Goal: Task Accomplishment & Management: Use online tool/utility

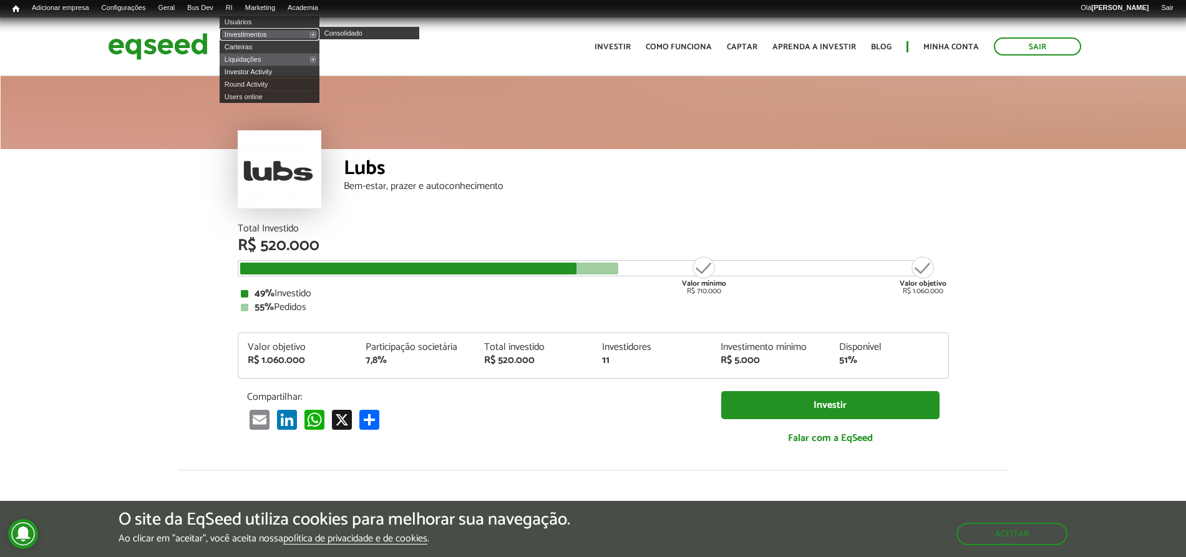
drag, startPoint x: 257, startPoint y: 35, endPoint x: 757, endPoint y: 168, distance: 517.1
click at [258, 35] on link "Investimentos" at bounding box center [270, 34] width 100 height 12
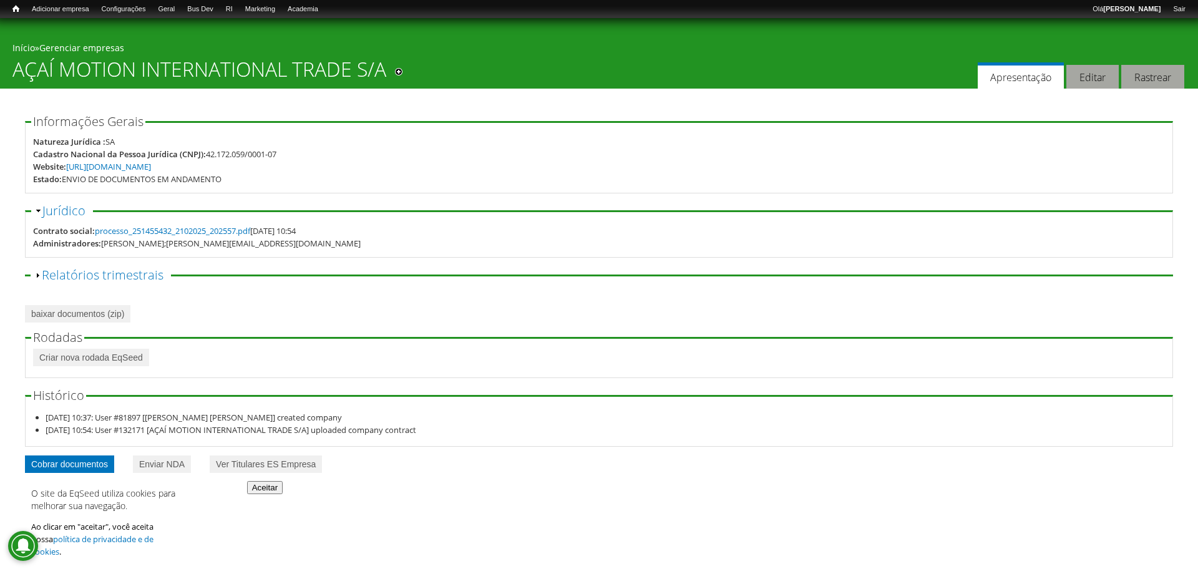
click at [95, 467] on link "Cobrar documentos" at bounding box center [69, 463] width 89 height 17
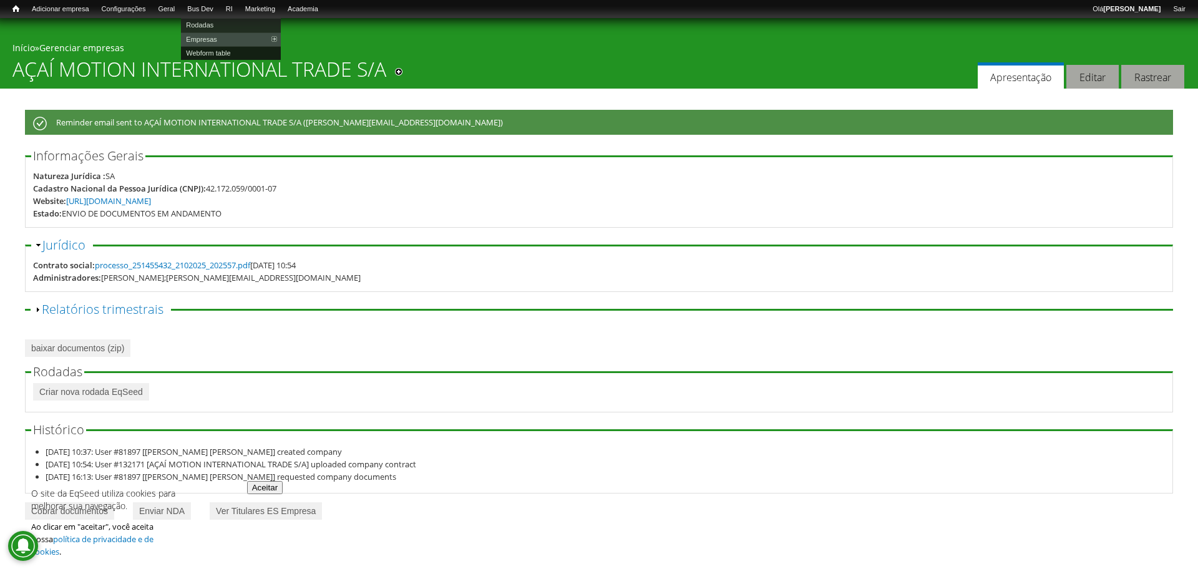
click at [218, 52] on link "Webform table" at bounding box center [231, 53] width 100 height 14
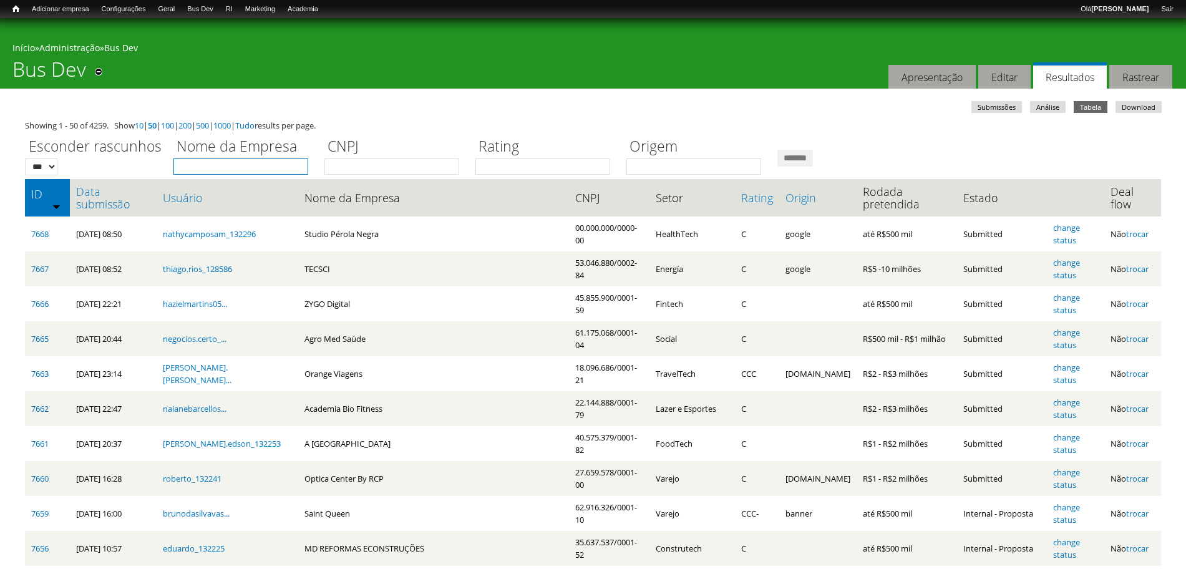
drag, startPoint x: 0, startPoint y: 0, endPoint x: 280, endPoint y: 161, distance: 322.5
click at [280, 161] on input "Nome da Empresa" at bounding box center [240, 166] width 135 height 16
type input "*"
type input "**"
click at [777, 150] on input "*******" at bounding box center [795, 158] width 36 height 17
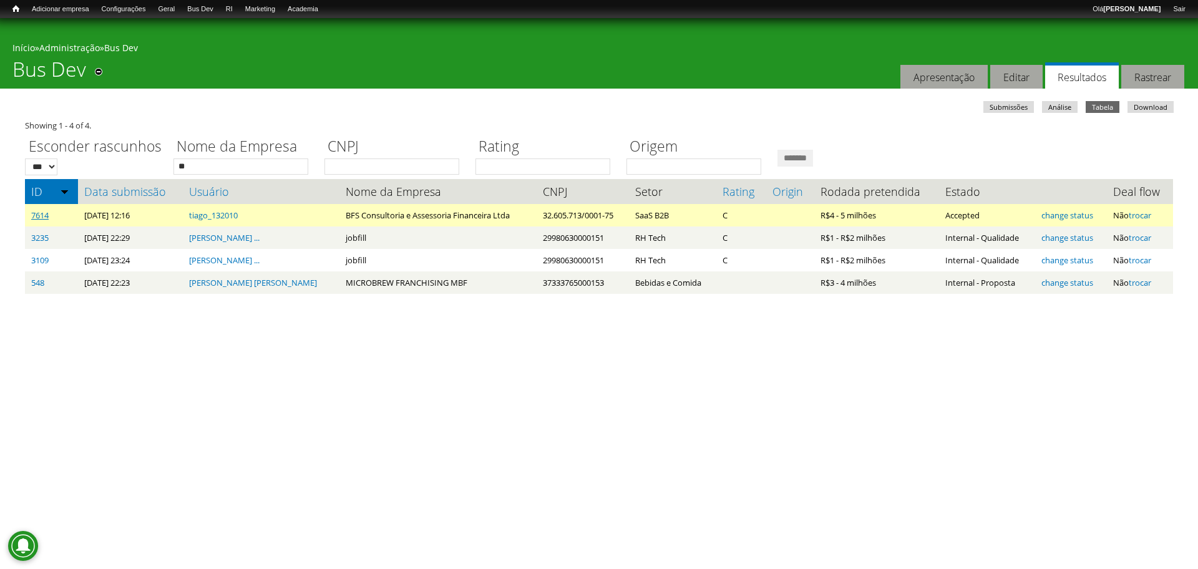
click at [44, 212] on link "7614" at bounding box center [39, 215] width 17 height 11
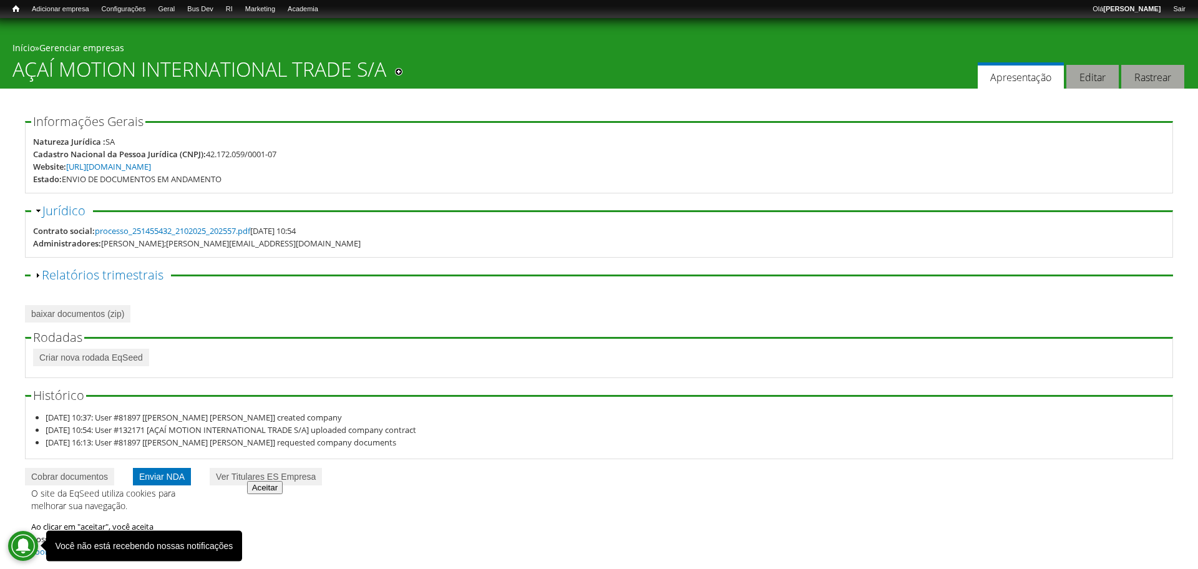
click at [163, 482] on link "Enviar NDA" at bounding box center [162, 476] width 58 height 17
